Goal: Task Accomplishment & Management: Complete application form

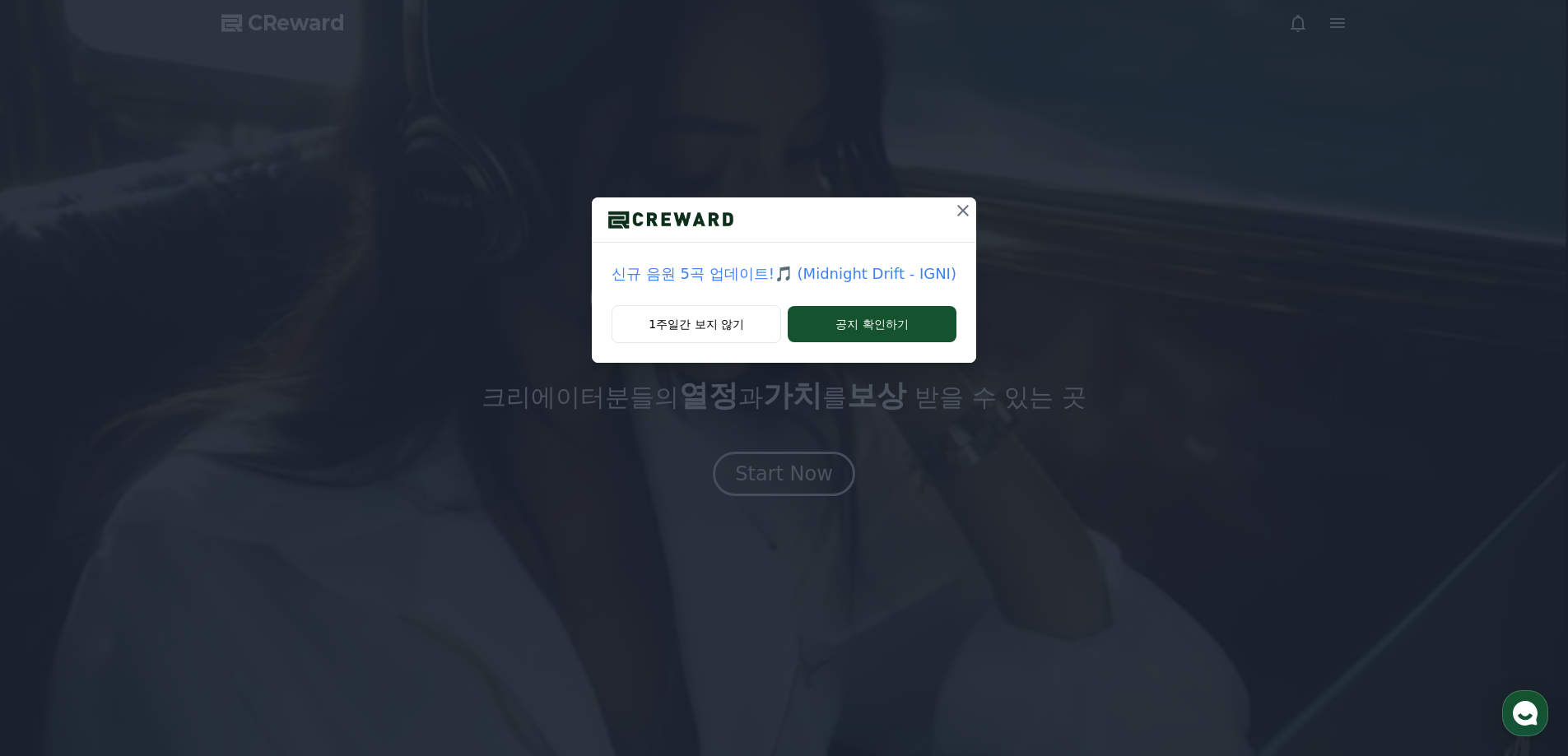
click at [1524, 51] on div "신규 음원 5곡 업데이트!🎵 (Midnight Drift - IGNI) 1주일간 보지 않기 공지 확인하기" at bounding box center [784, 194] width 1568 height 389
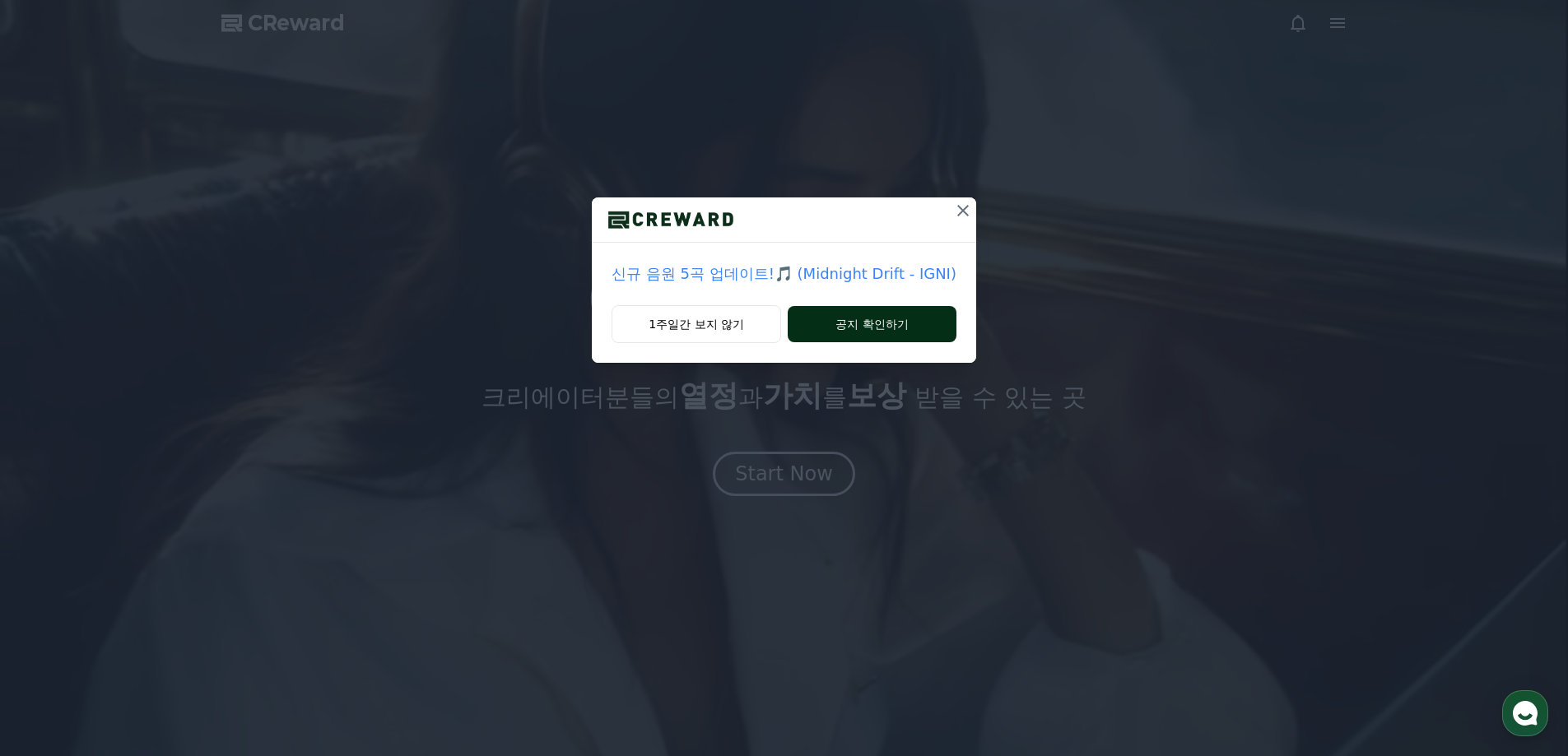
click at [884, 325] on button "공지 확인하기" at bounding box center [872, 325] width 169 height 36
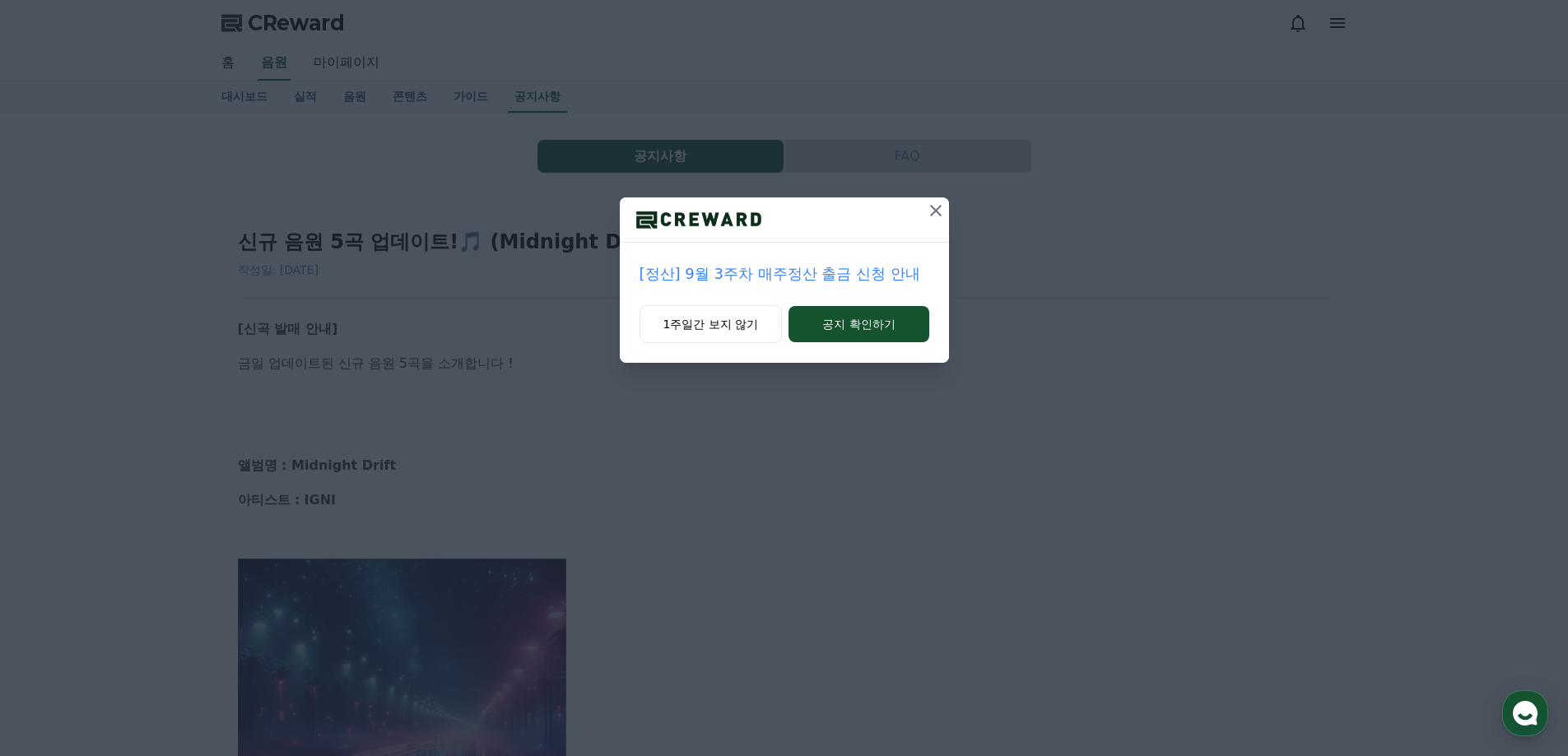
click at [937, 208] on icon at bounding box center [936, 211] width 20 height 20
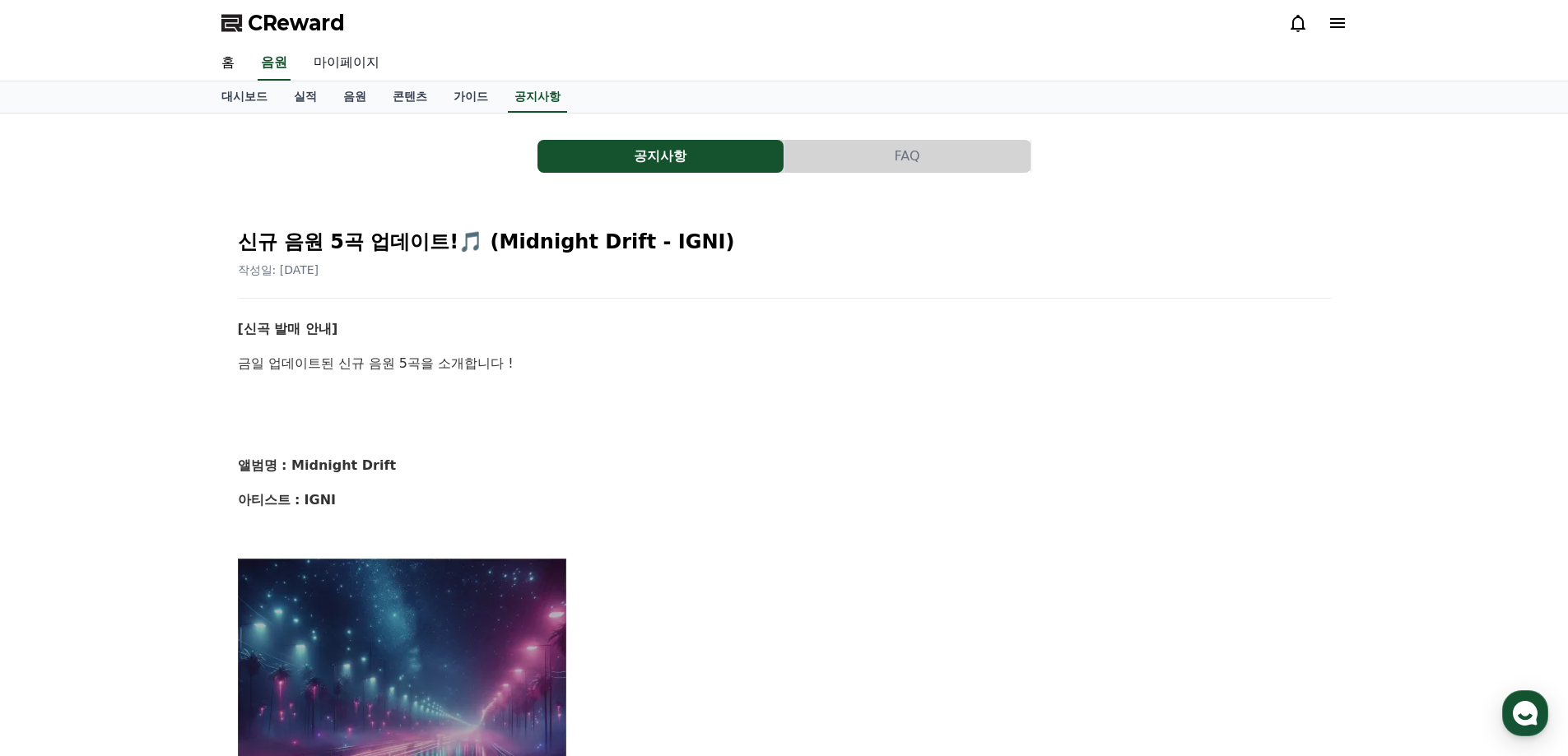
click at [354, 60] on link "마이페이지" at bounding box center [346, 63] width 92 height 34
select select "**********"
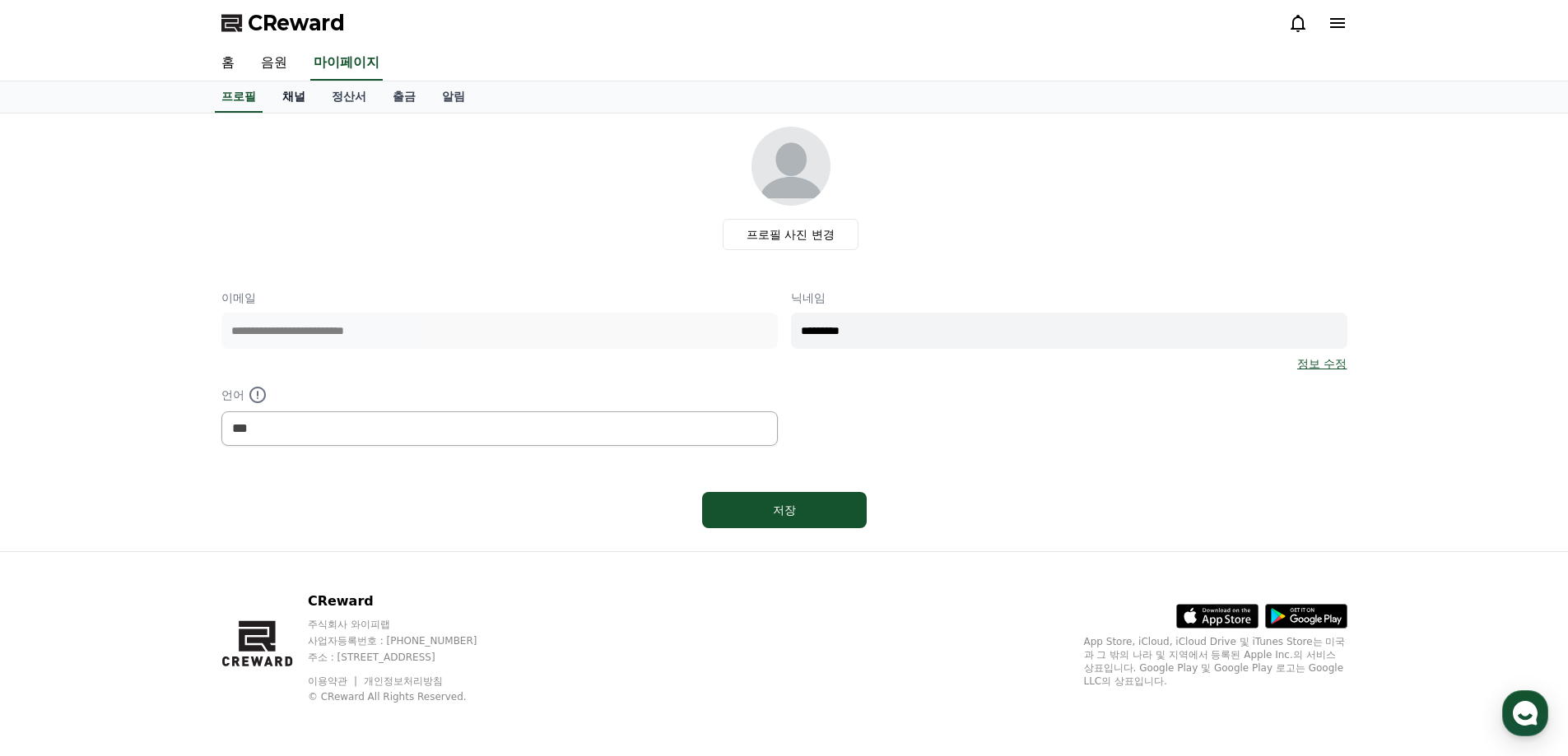
click at [282, 92] on link "채널" at bounding box center [294, 97] width 49 height 32
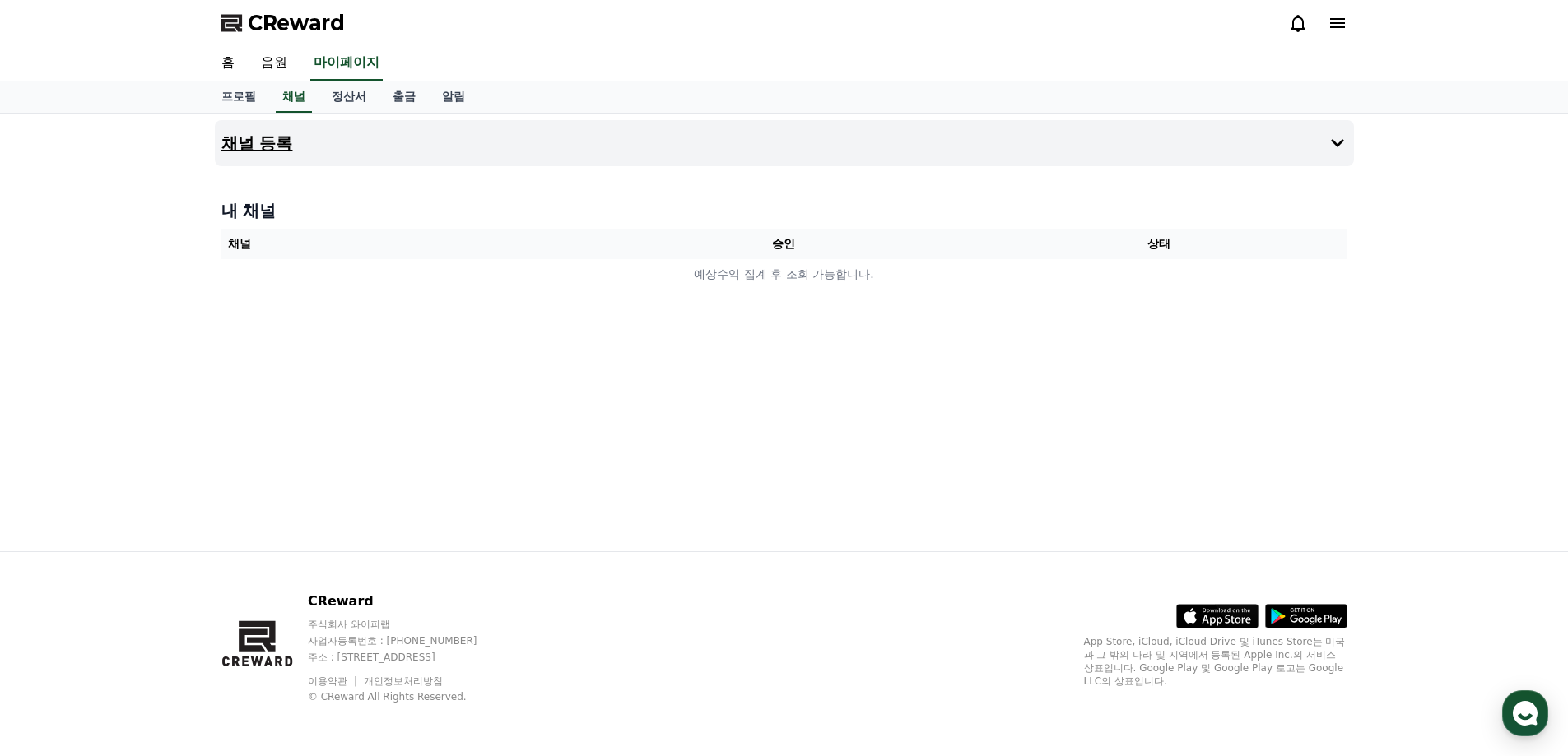
click at [302, 139] on button "채널 등록" at bounding box center [784, 143] width 1139 height 46
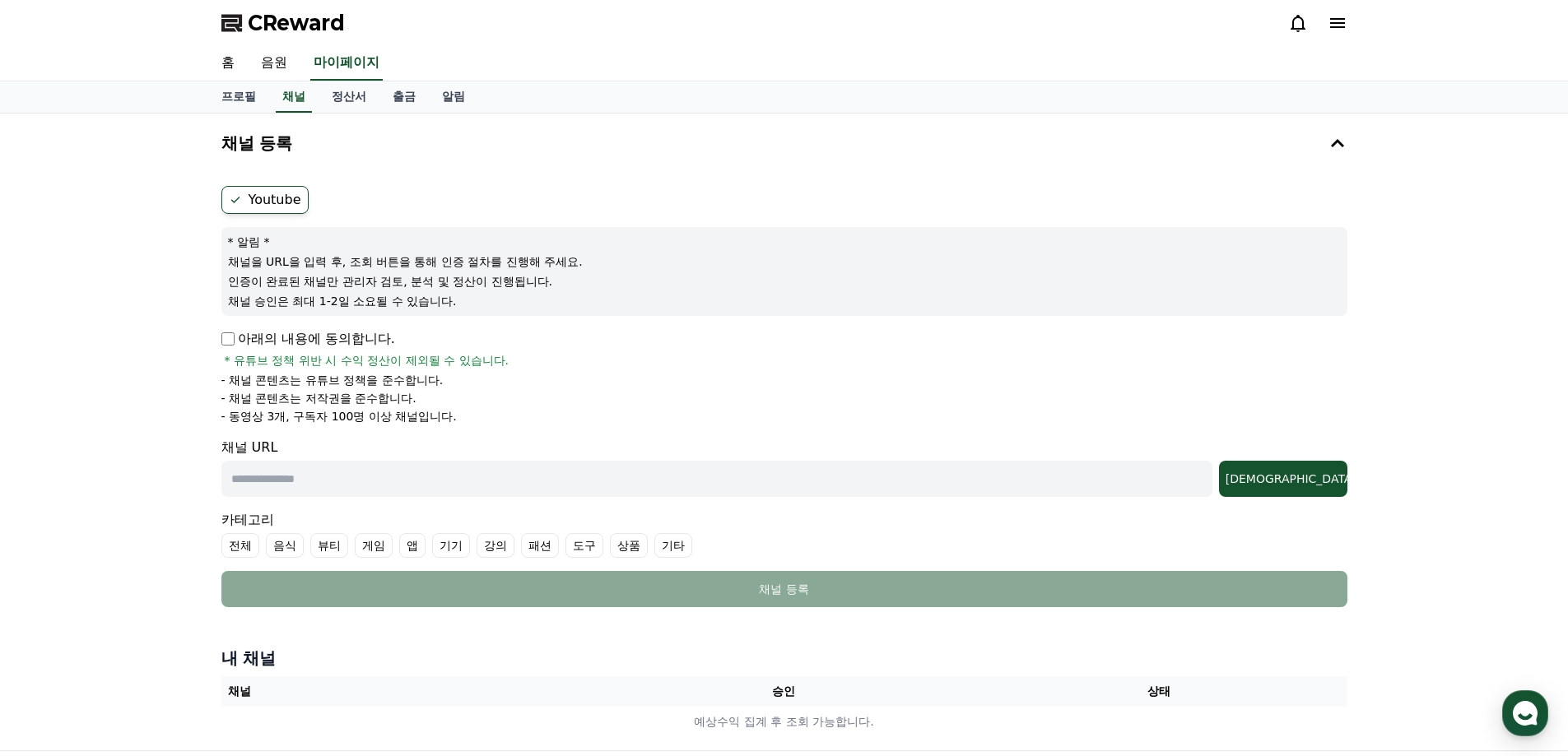
click at [268, 196] on label "Youtube" at bounding box center [265, 199] width 87 height 28
click at [294, 488] on input "text" at bounding box center [716, 479] width 991 height 36
paste input "**********"
type input "**********"
click at [678, 548] on label "기타" at bounding box center [673, 545] width 38 height 24
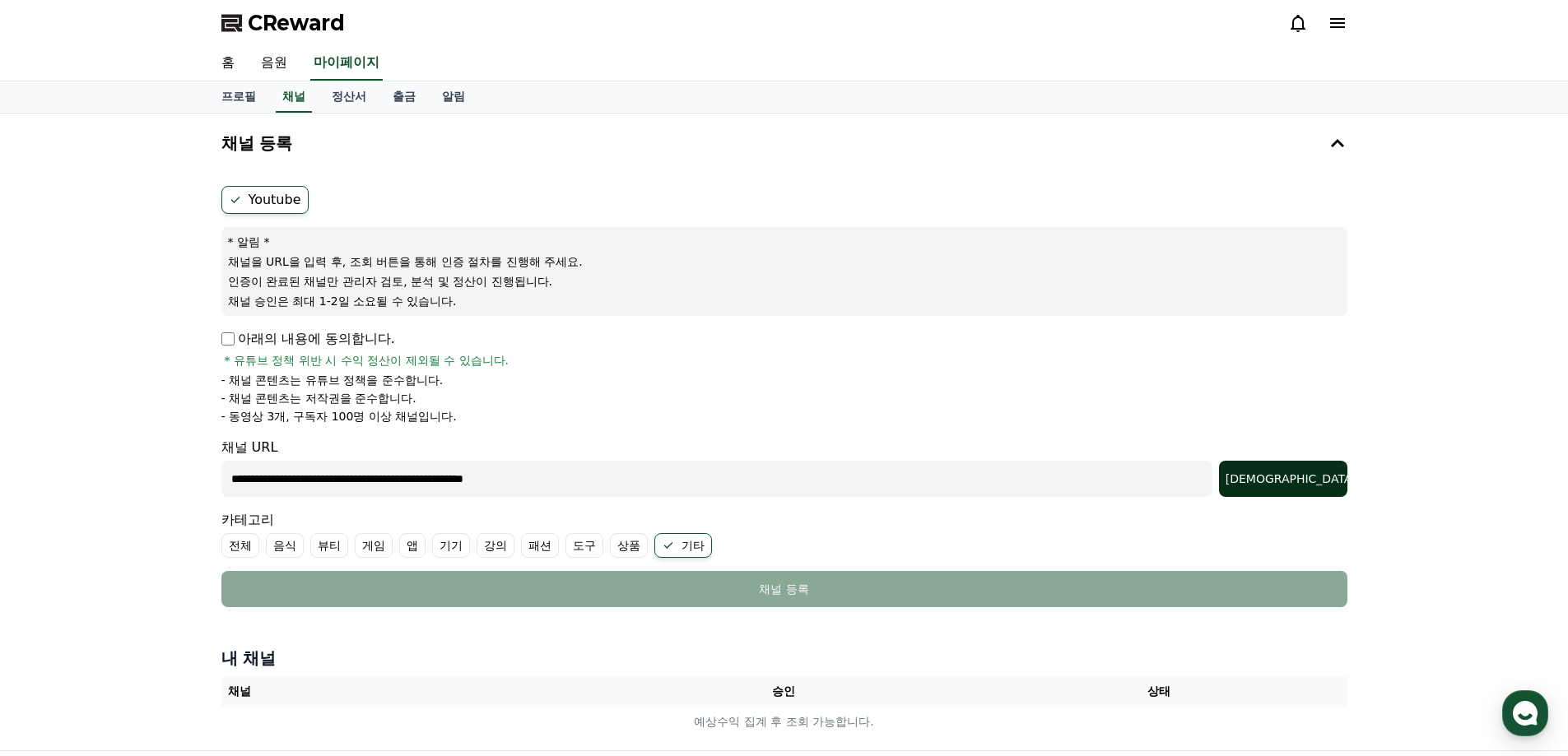
click at [1304, 480] on div "조회" at bounding box center [1282, 479] width 115 height 16
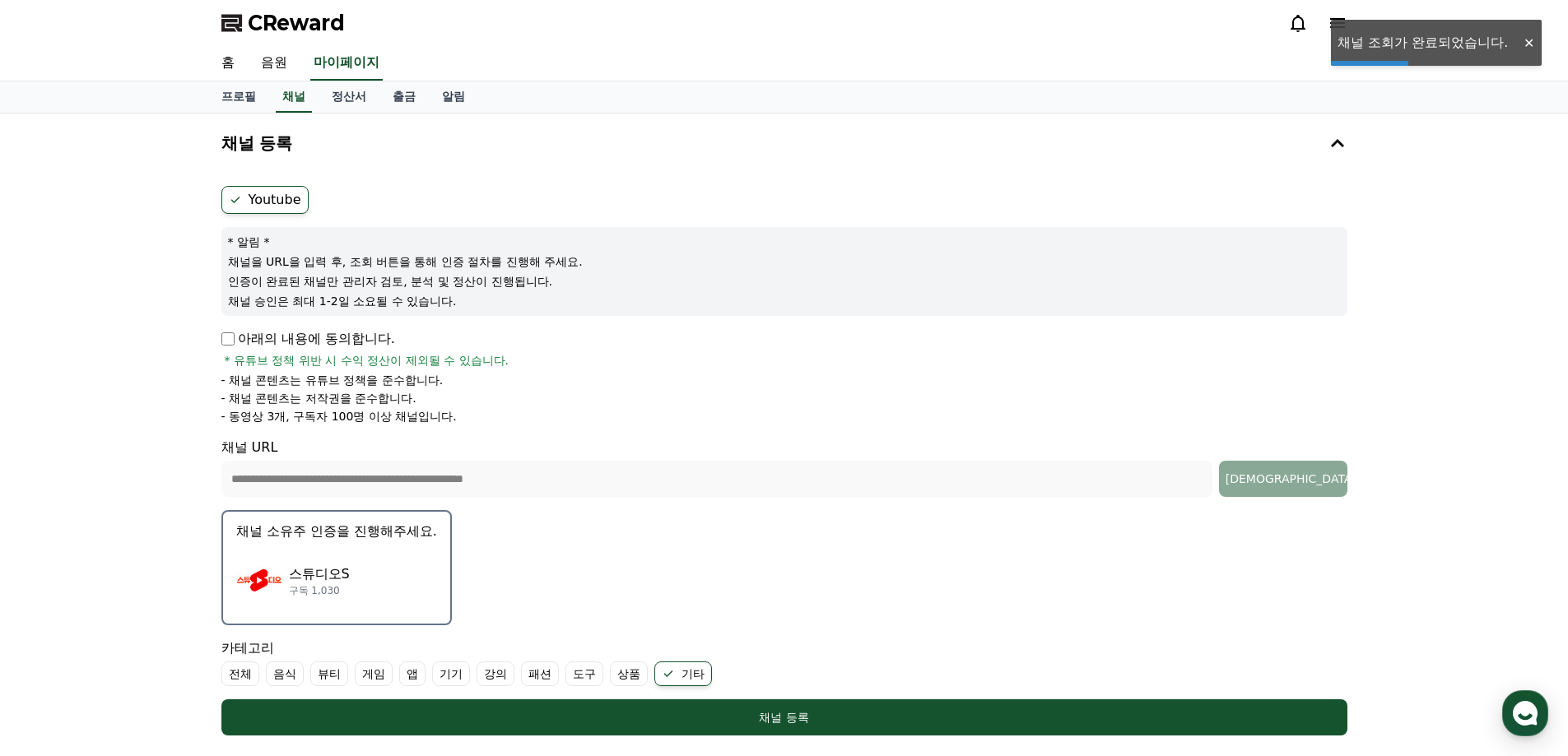
click at [337, 574] on p "스튜디오S" at bounding box center [319, 575] width 61 height 20
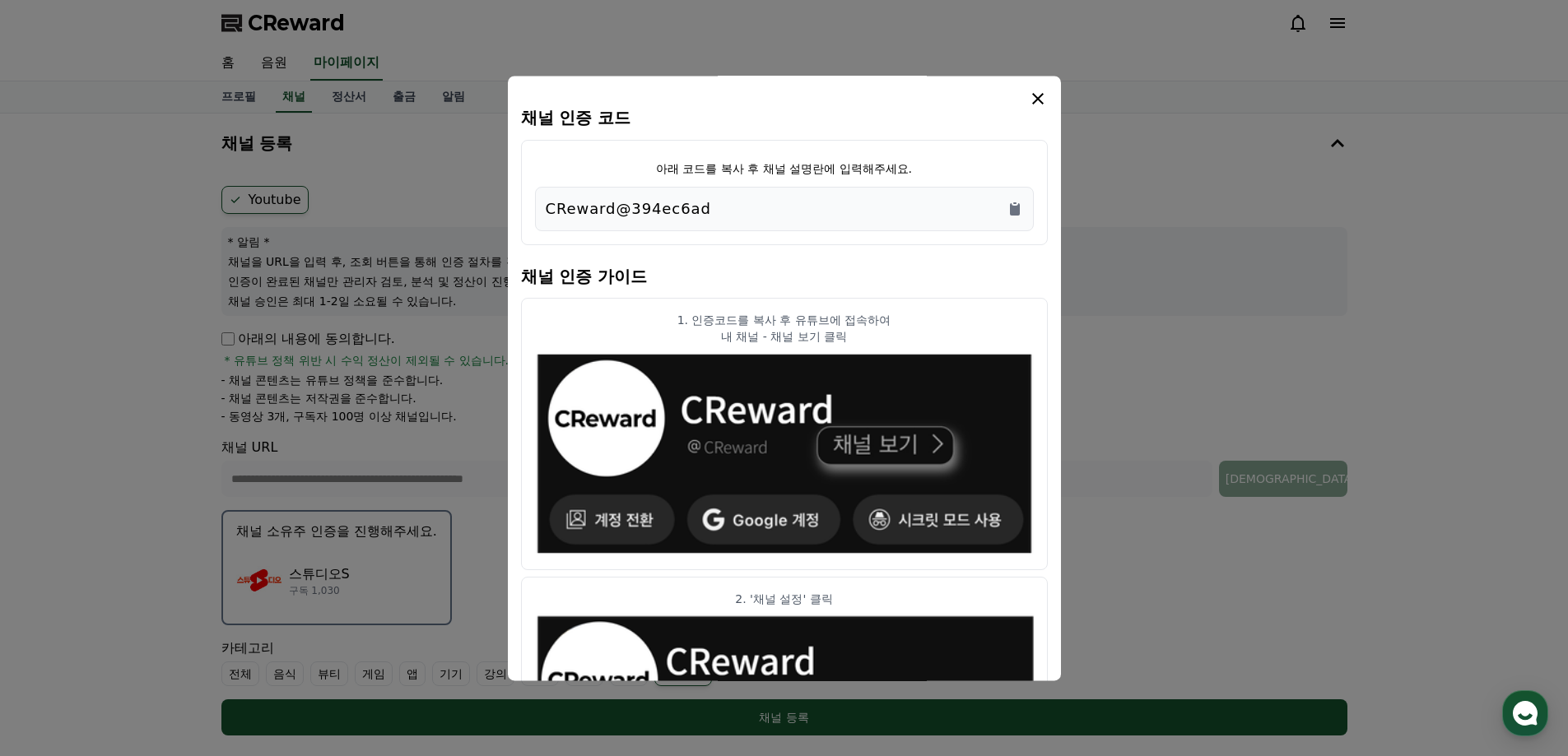
click at [776, 200] on div "CReward@394ec6ad" at bounding box center [784, 208] width 478 height 23
drag, startPoint x: 721, startPoint y: 206, endPoint x: 508, endPoint y: 206, distance: 213.0
click at [508, 206] on div "채널 인증 코드 아래 코드를 복사 후 채널 설명란에 입력해주세요. CReward@394ec6ad 채널 인증 가이드 1. 인증코드를 복사 후 유…" at bounding box center [784, 378] width 553 height 605
copy p "CReward@394ec6ad"
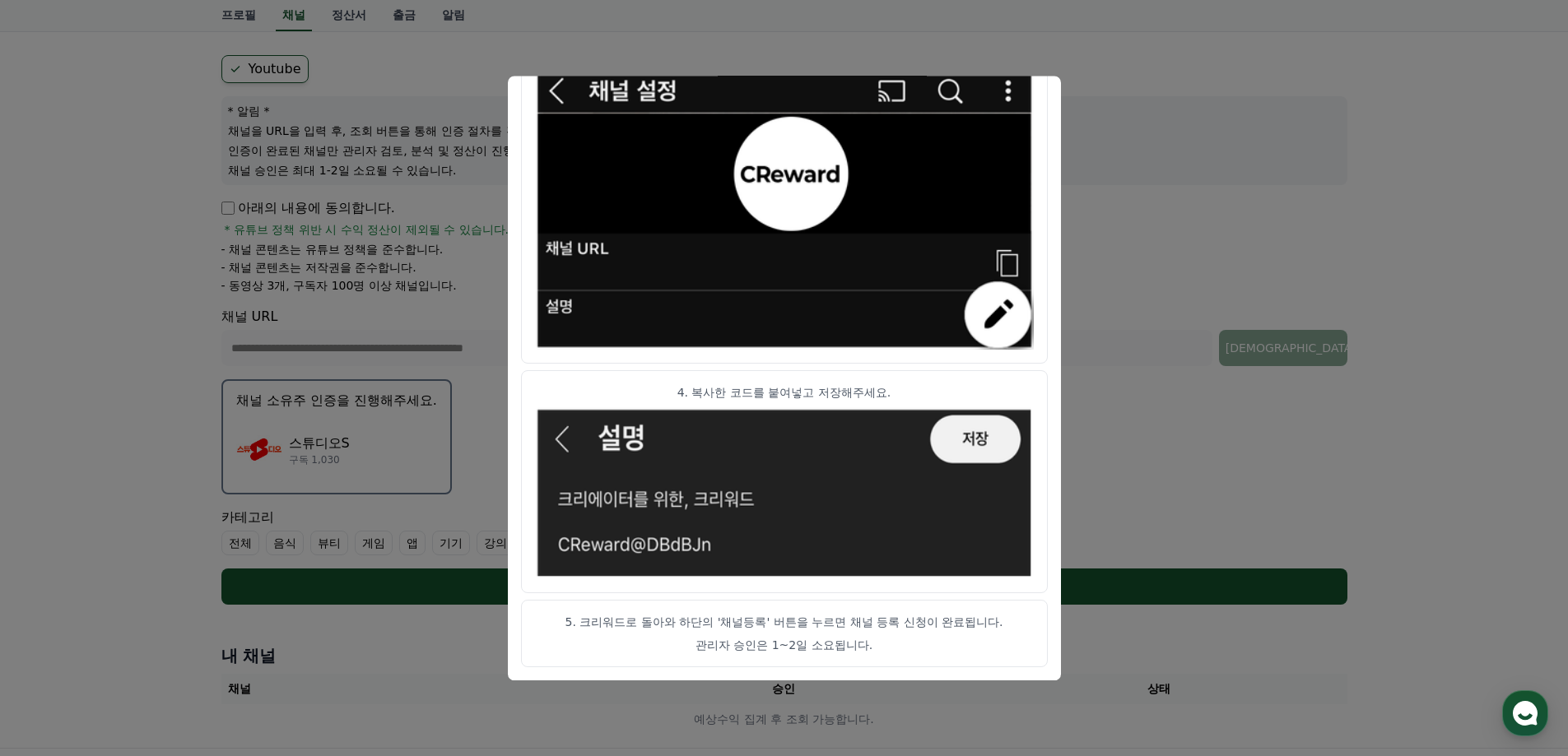
scroll to position [165, 0]
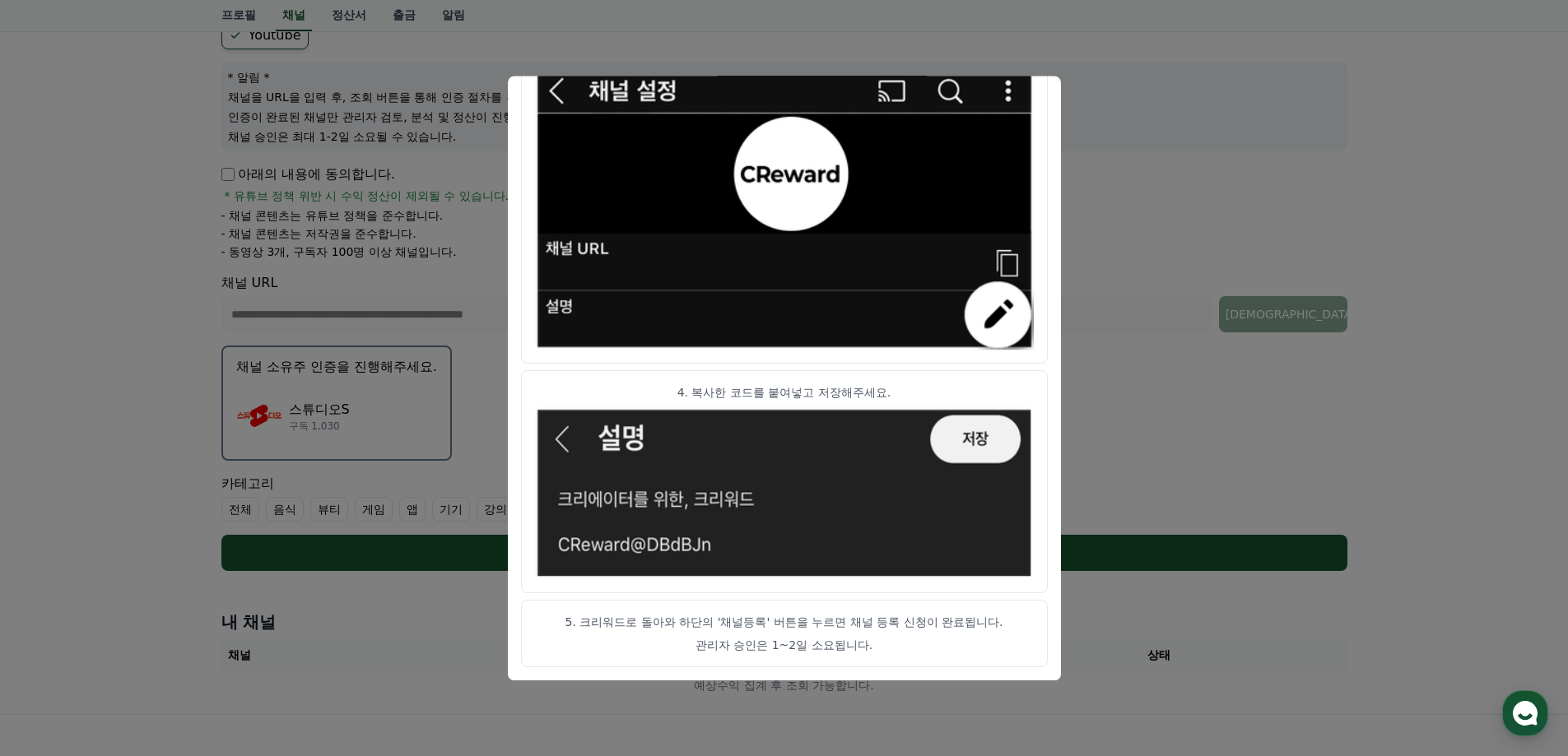
click at [976, 451] on img "modal" at bounding box center [784, 493] width 498 height 172
click at [681, 630] on p "5. 크리워드로 돌아와 하단의 '채널등록' 버튼을 누르면 채널 등록 신청이 완료됩니다." at bounding box center [784, 622] width 498 height 16
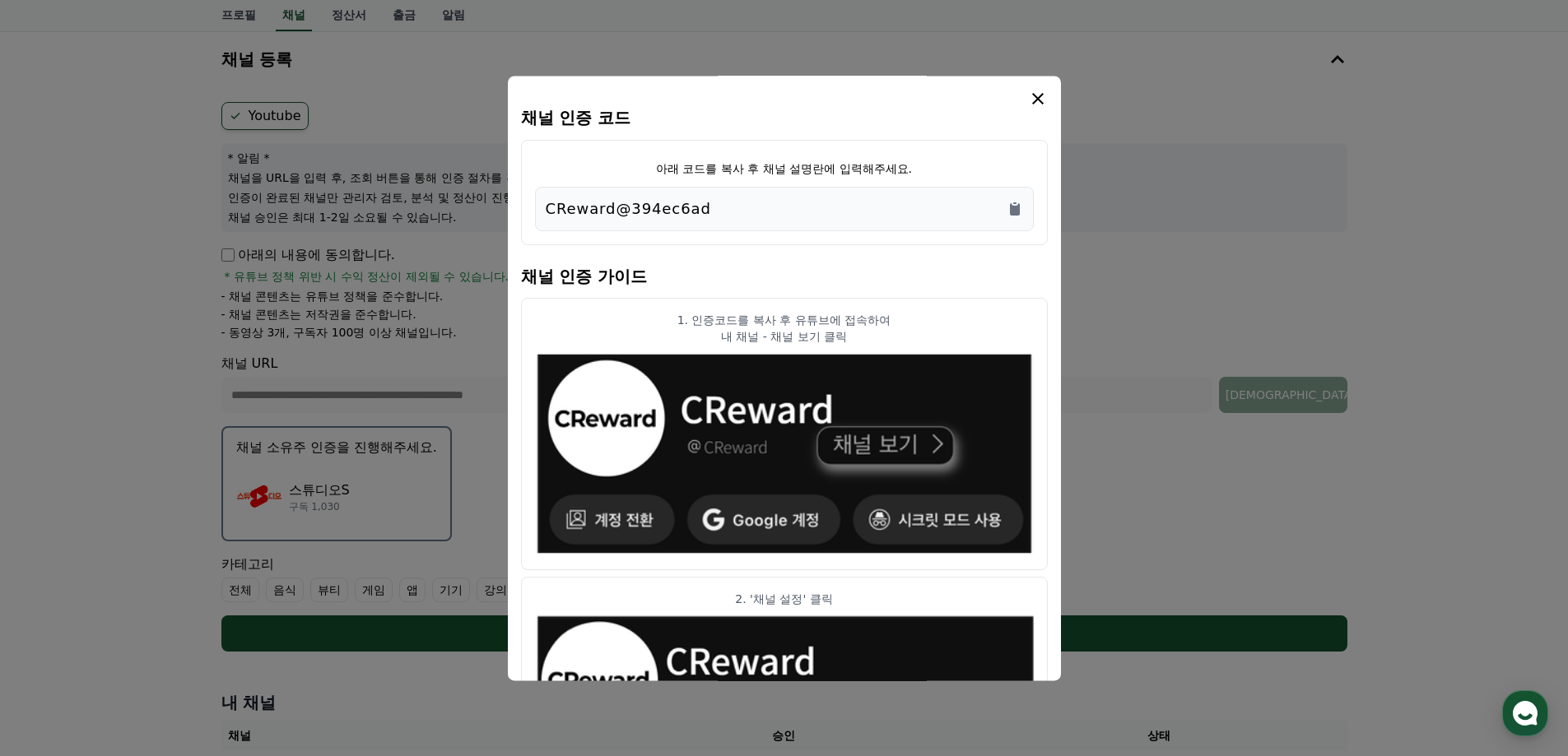
scroll to position [82, 0]
click at [1044, 97] on icon "modal" at bounding box center [1038, 99] width 20 height 20
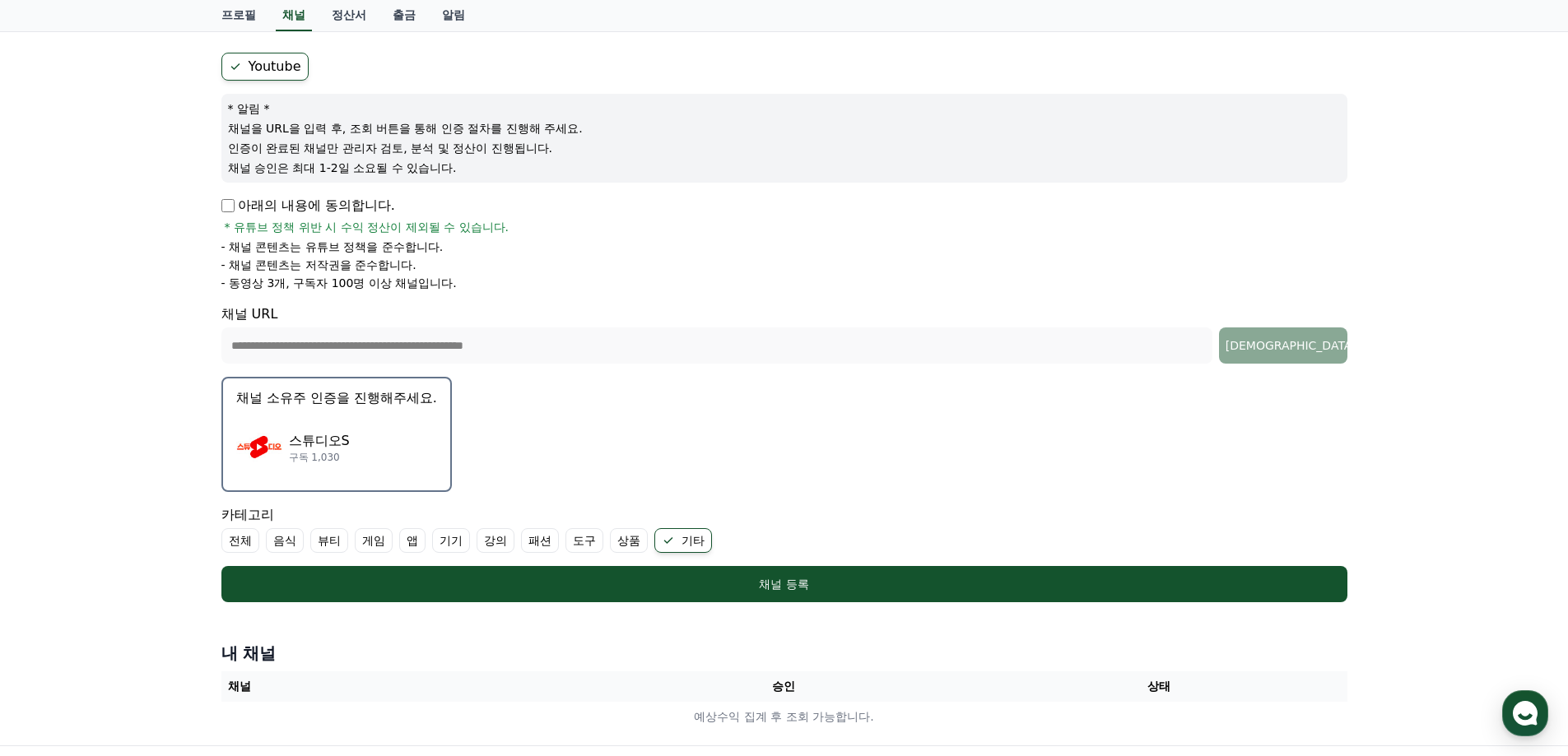
scroll to position [327, 0]
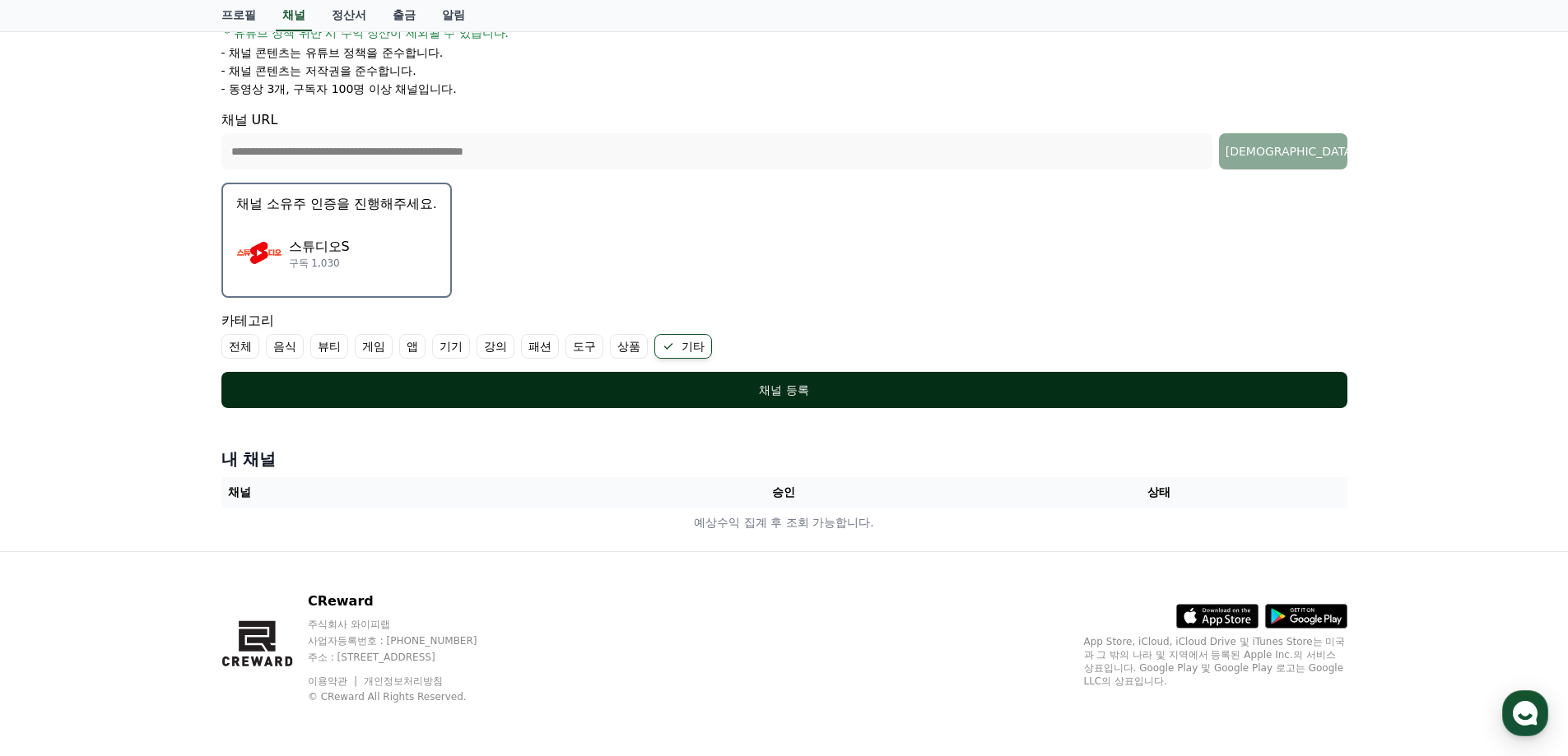
click at [802, 389] on div "채널 등록" at bounding box center [785, 390] width 1060 height 16
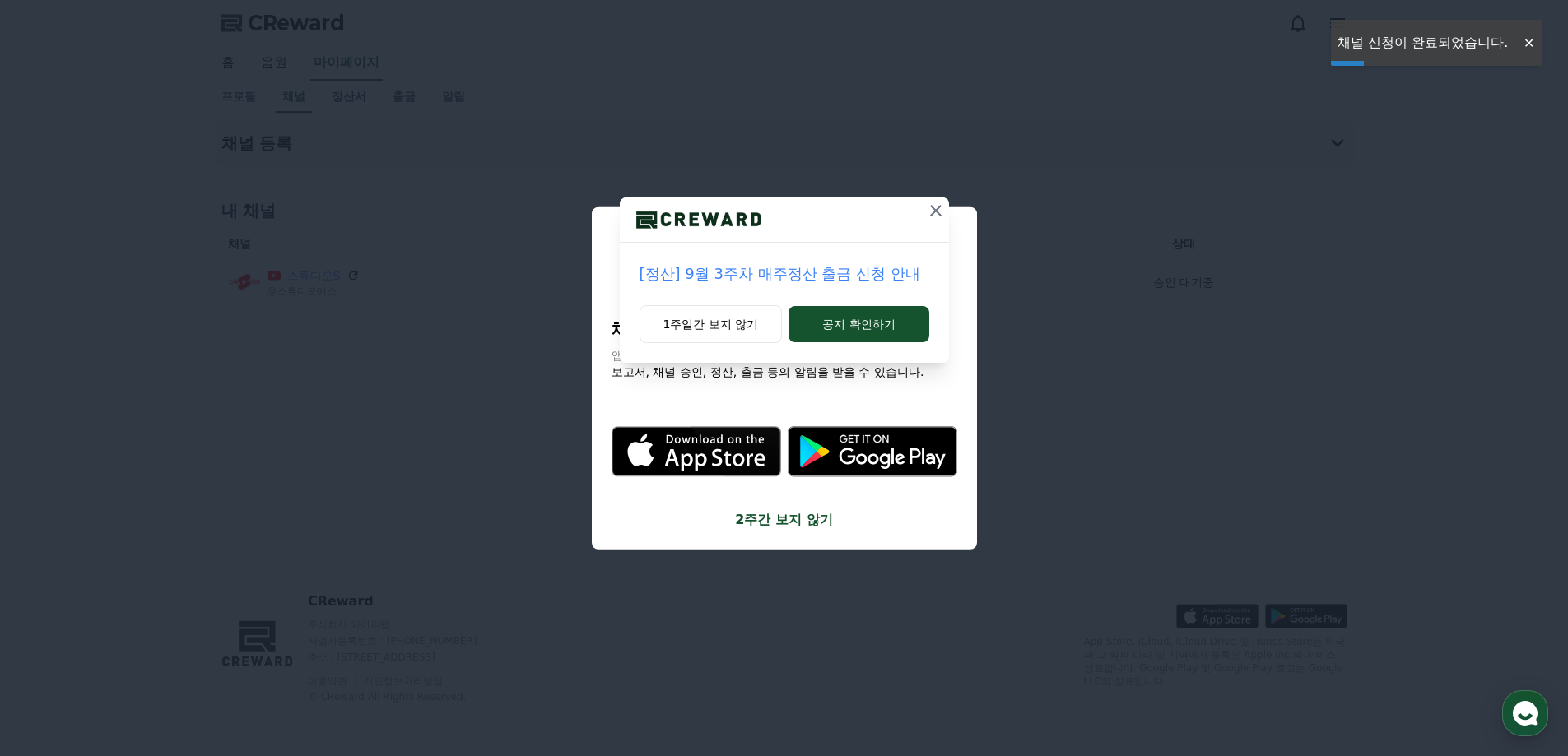
click at [938, 214] on icon at bounding box center [935, 210] width 12 height 12
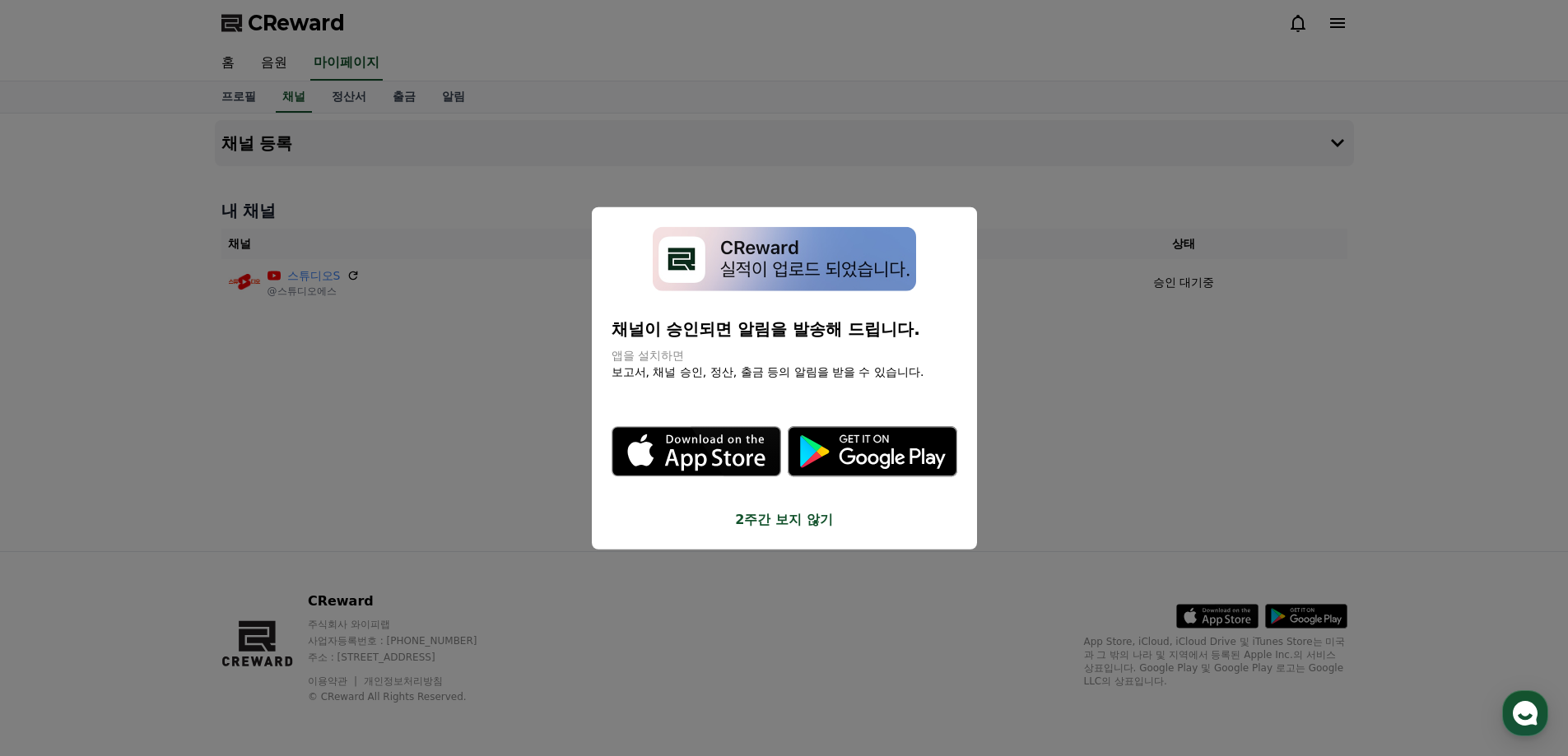
click at [812, 525] on button "2주간 보지 않기" at bounding box center [784, 520] width 345 height 20
